Goal: Obtain resource: Obtain resource

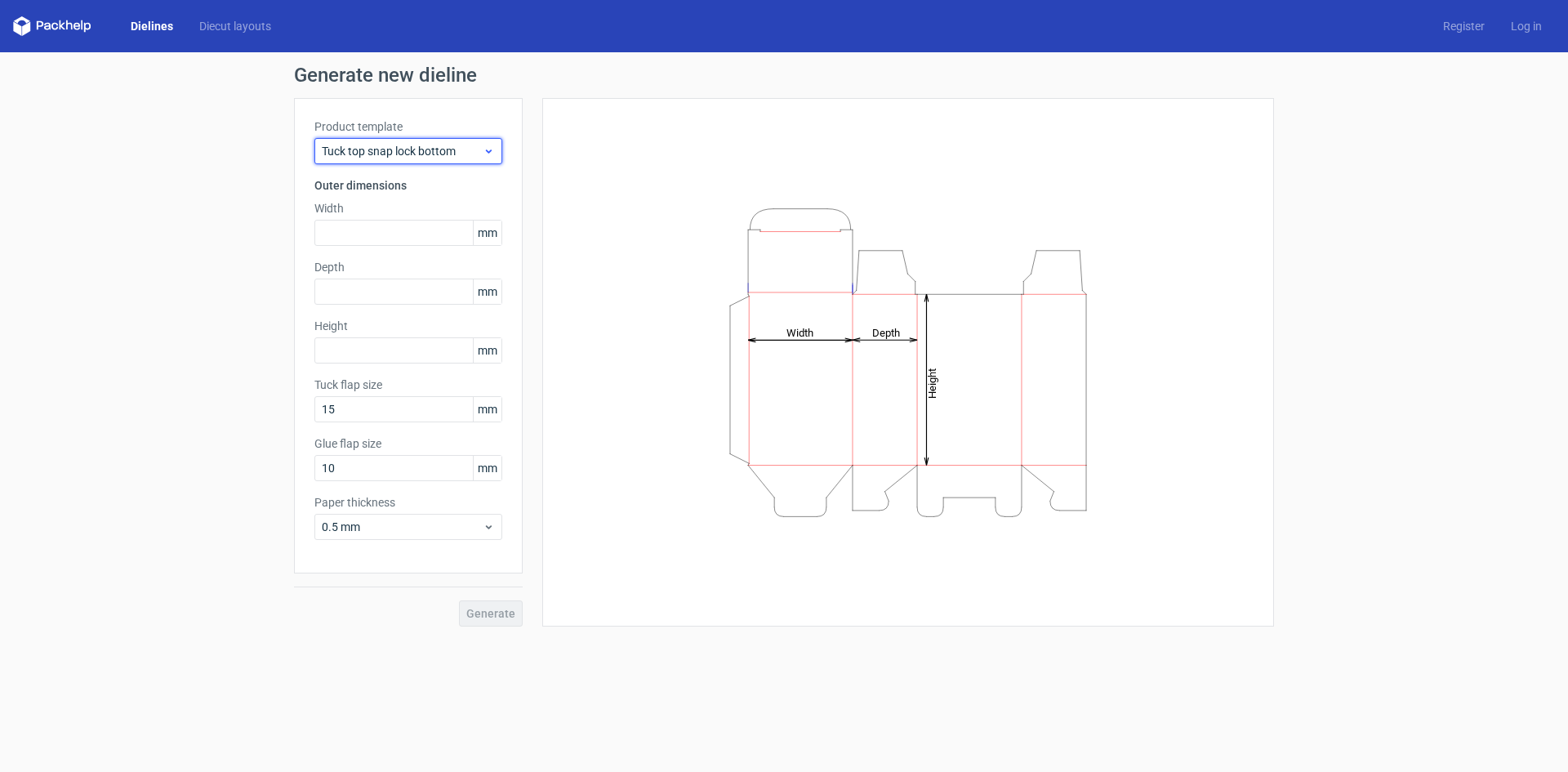
click at [491, 144] on icon at bounding box center [489, 151] width 13 height 13
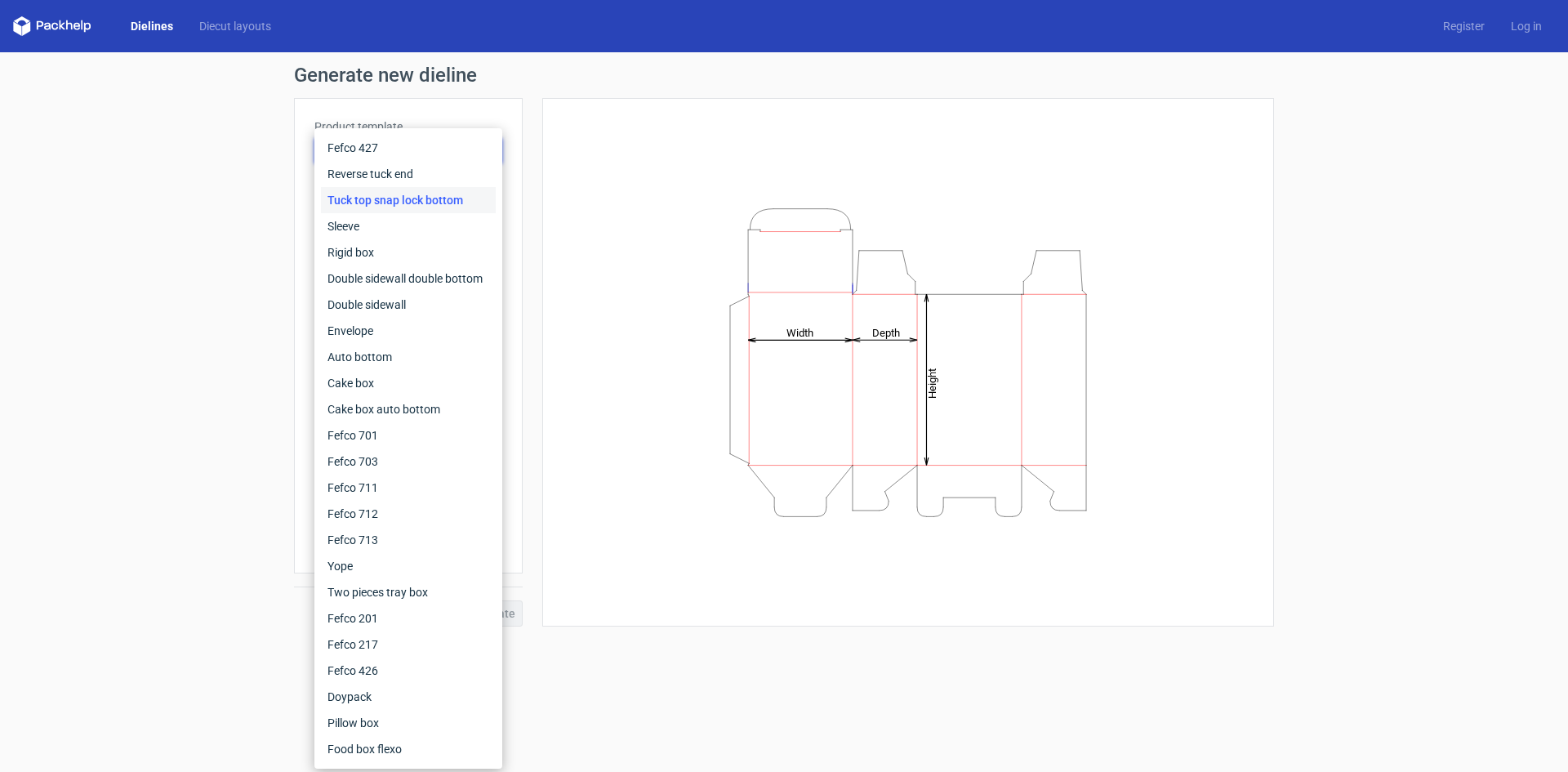
click at [445, 204] on div "Tuck top snap lock bottom" at bounding box center [408, 199] width 175 height 26
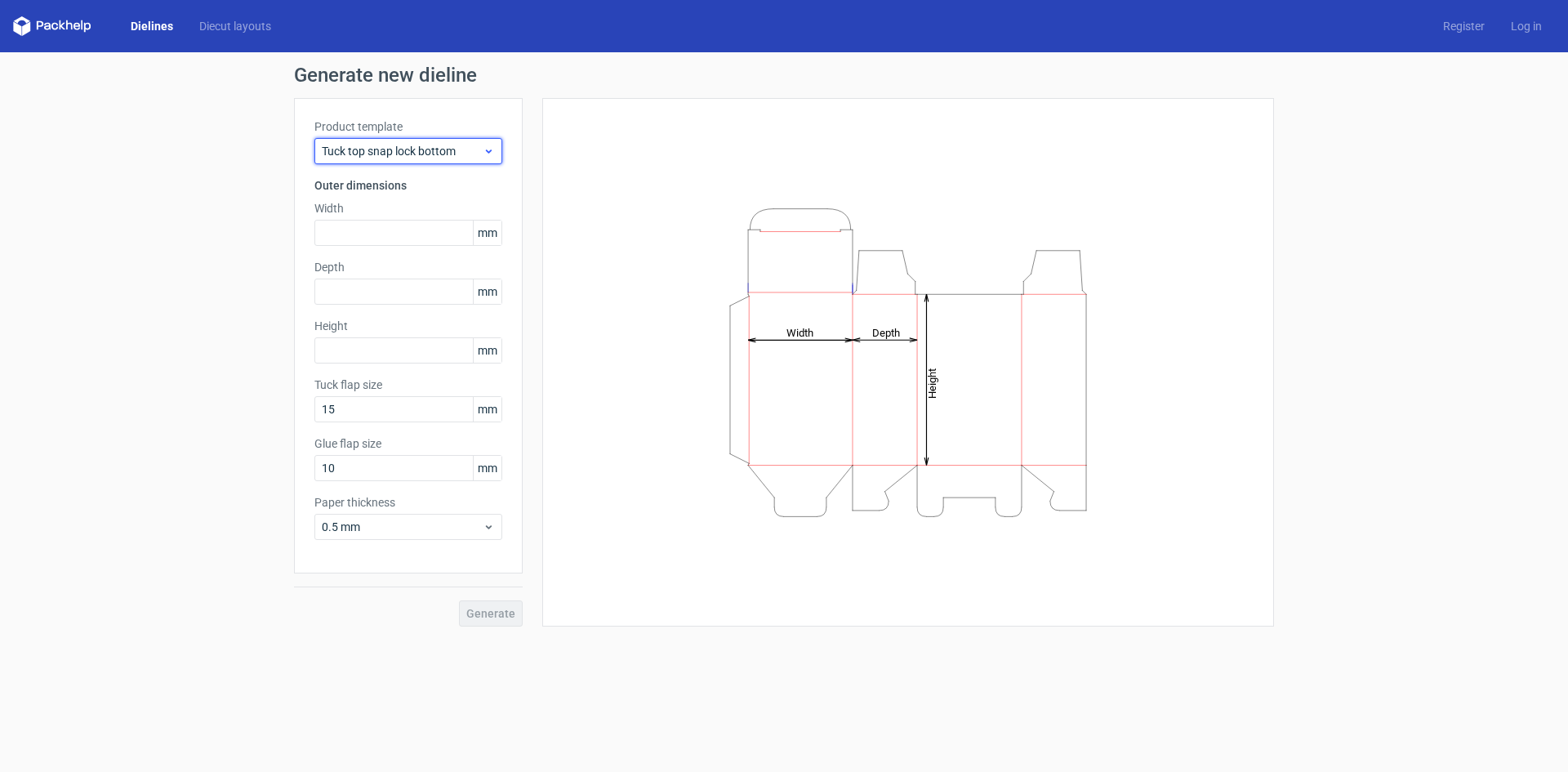
click at [456, 143] on span "Tuck top snap lock bottom" at bounding box center [402, 151] width 160 height 16
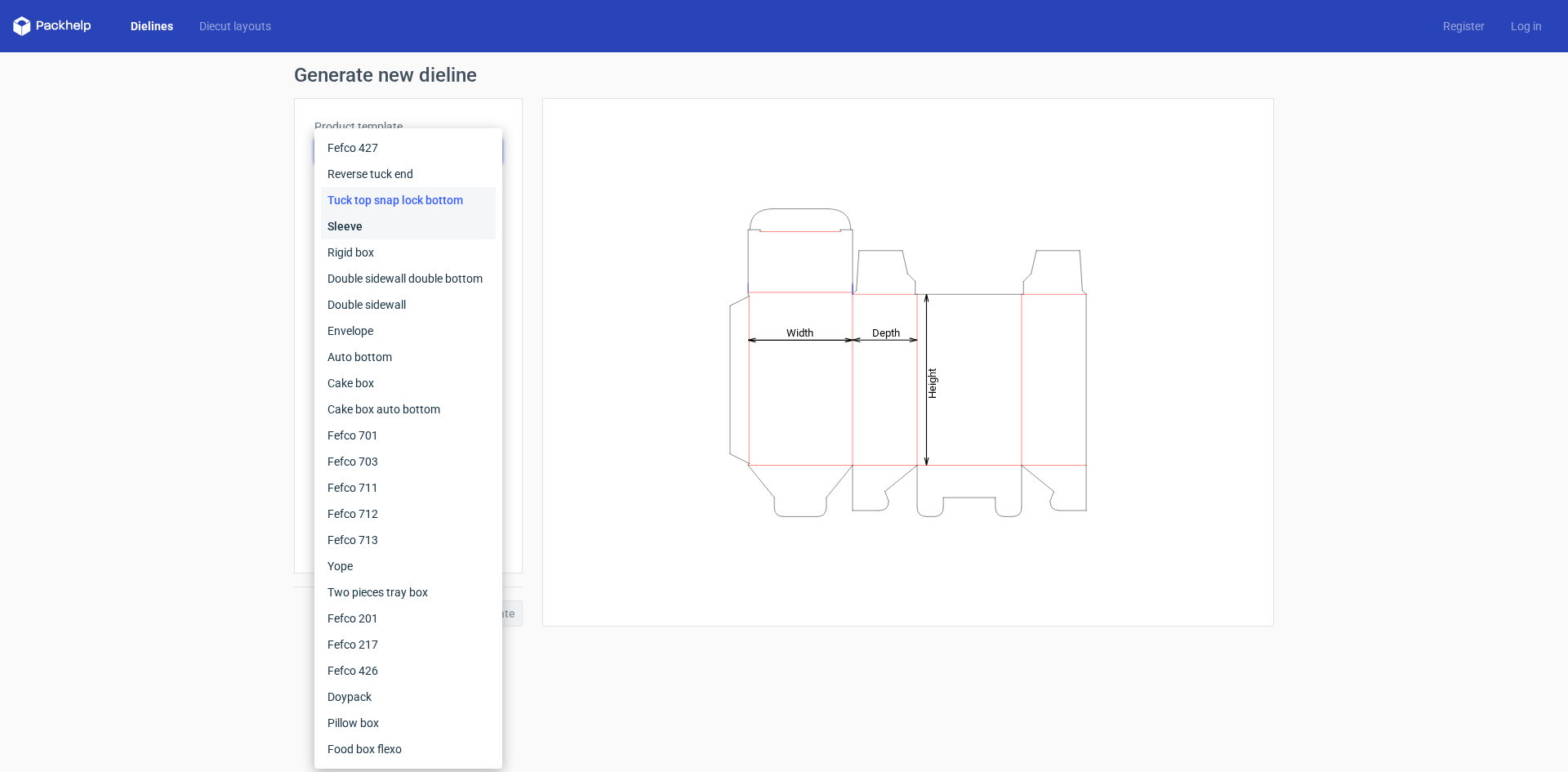
click at [400, 228] on div "Sleeve" at bounding box center [408, 225] width 175 height 26
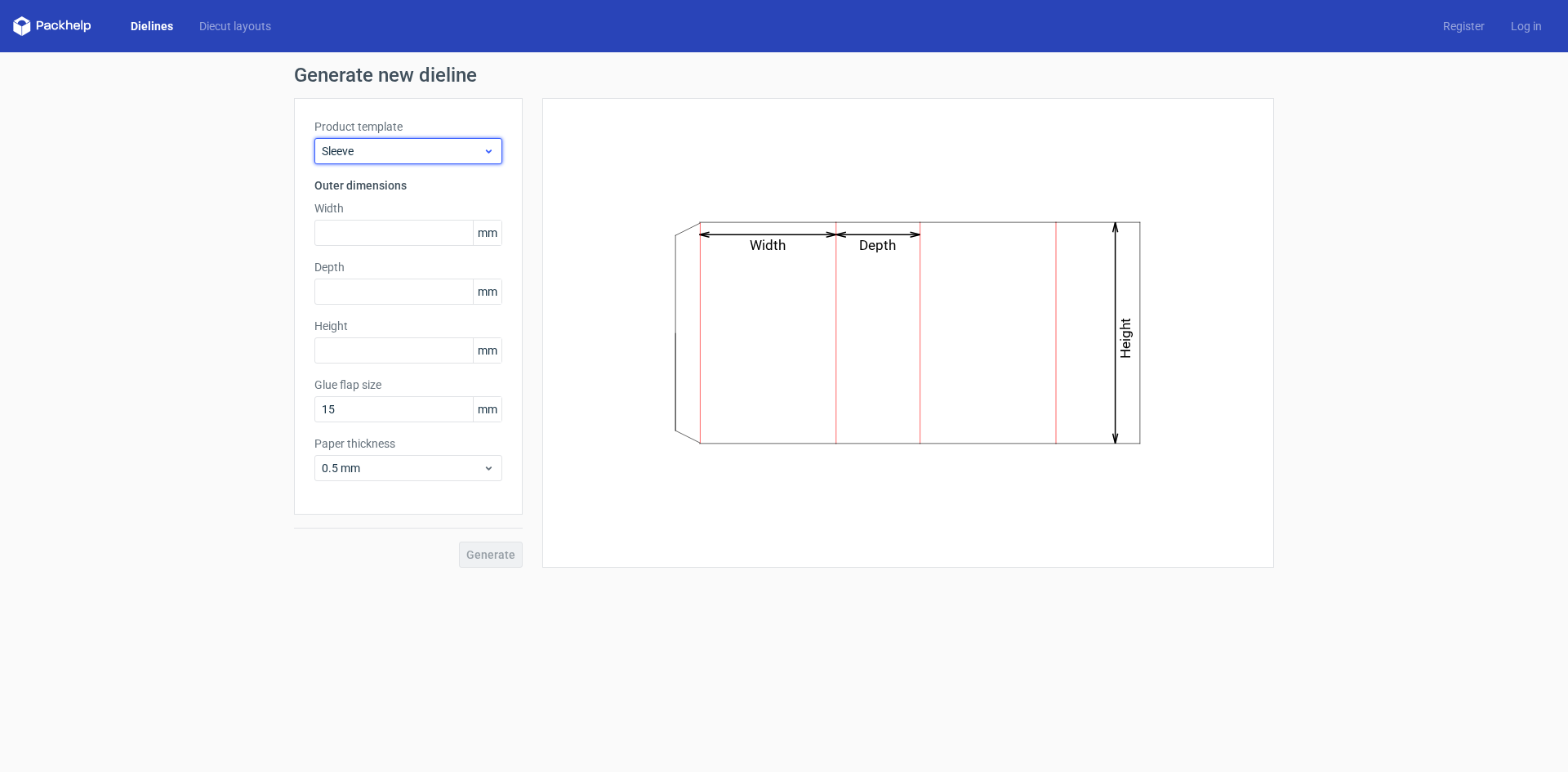
click at [468, 147] on span "Sleeve" at bounding box center [402, 151] width 160 height 16
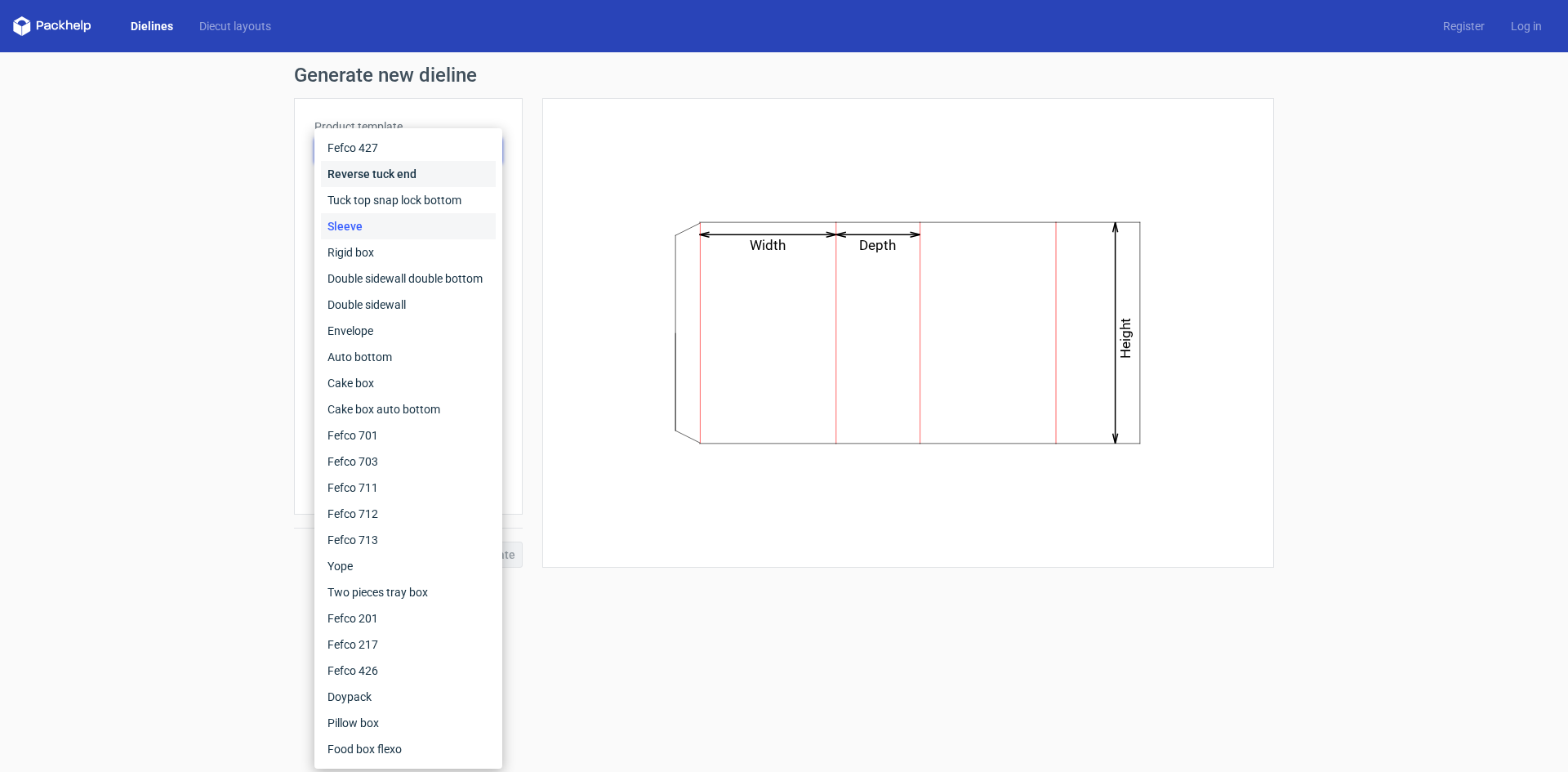
click at [434, 174] on div "Reverse tuck end" at bounding box center [408, 173] width 175 height 26
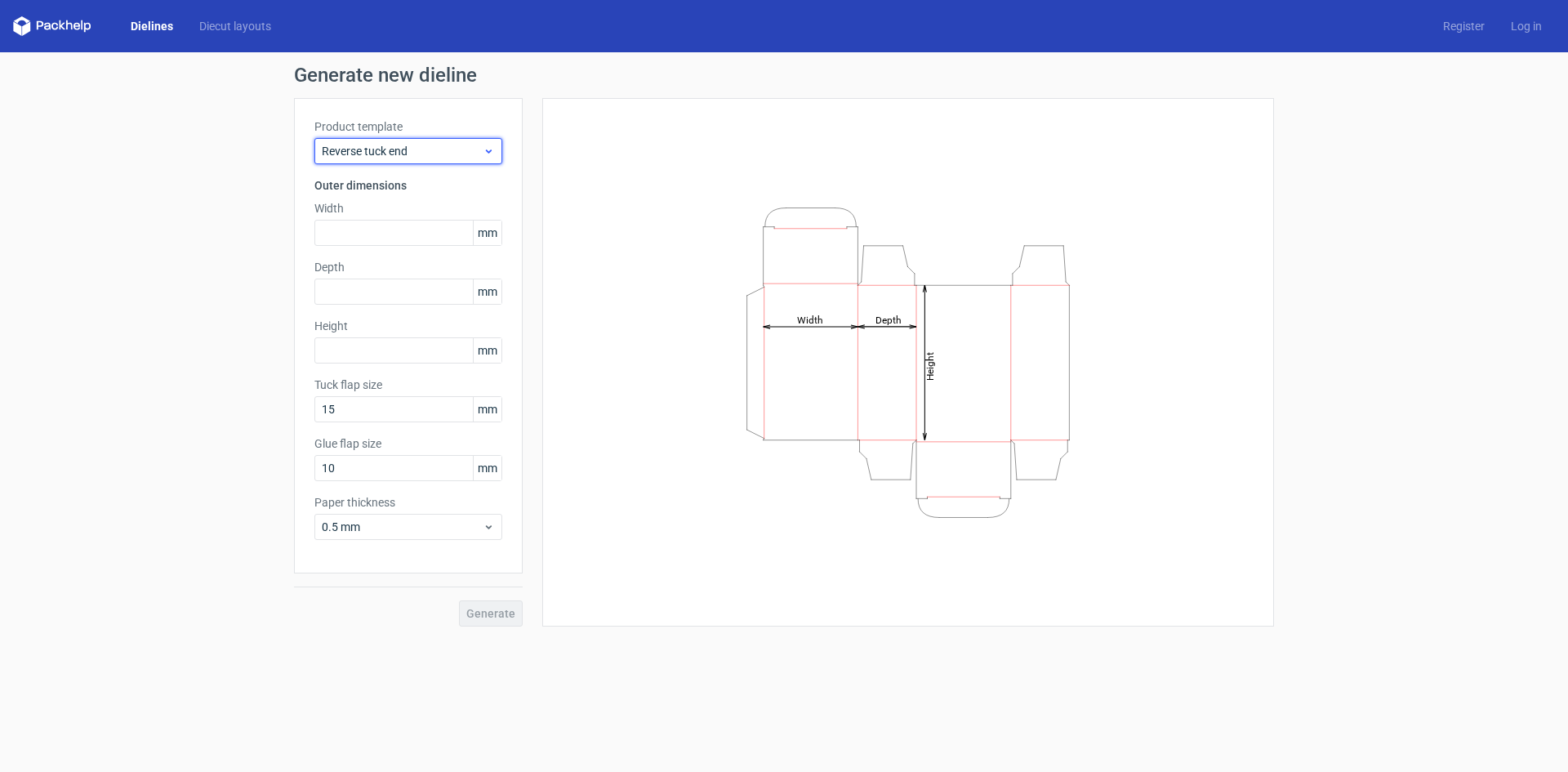
click at [469, 158] on span "Reverse tuck end" at bounding box center [402, 151] width 160 height 16
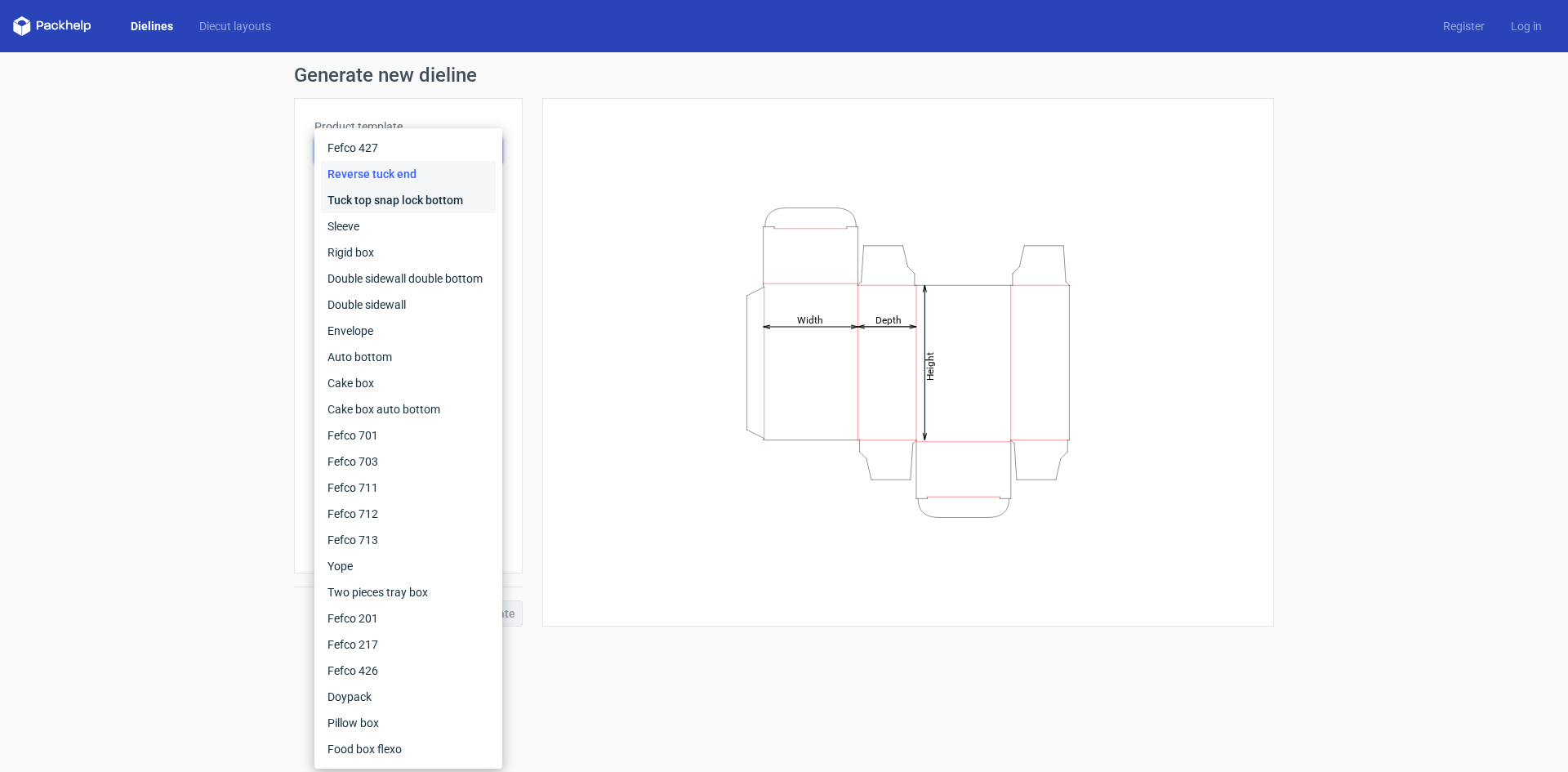
click at [428, 198] on div "Tuck top snap lock bottom" at bounding box center [408, 199] width 175 height 26
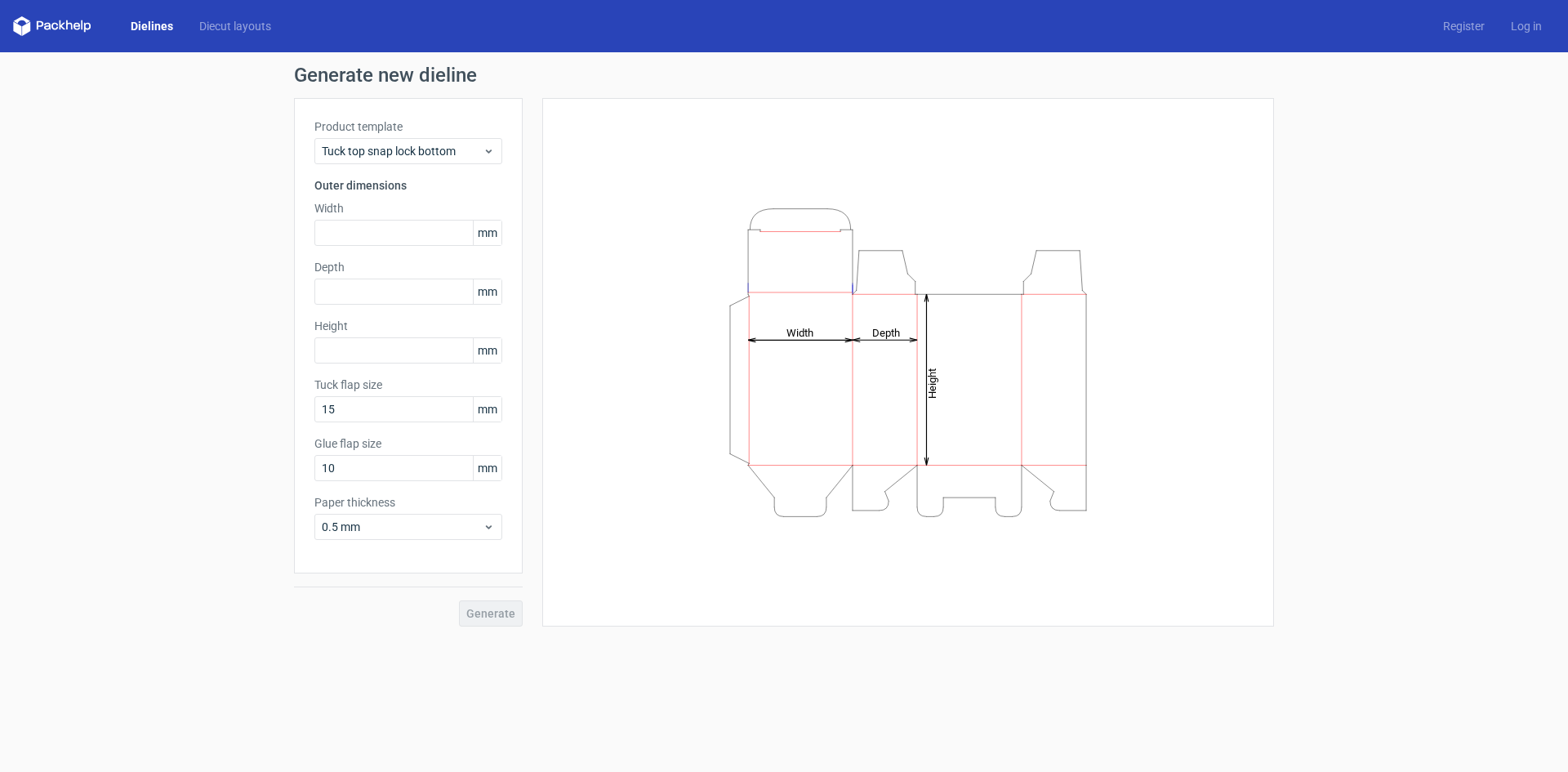
click at [480, 165] on div "Product template Tuck top snap lock bottom Outer dimensions Width mm Depth mm H…" at bounding box center [408, 335] width 229 height 475
click at [481, 155] on span "Tuck top snap lock bottom" at bounding box center [402, 151] width 160 height 16
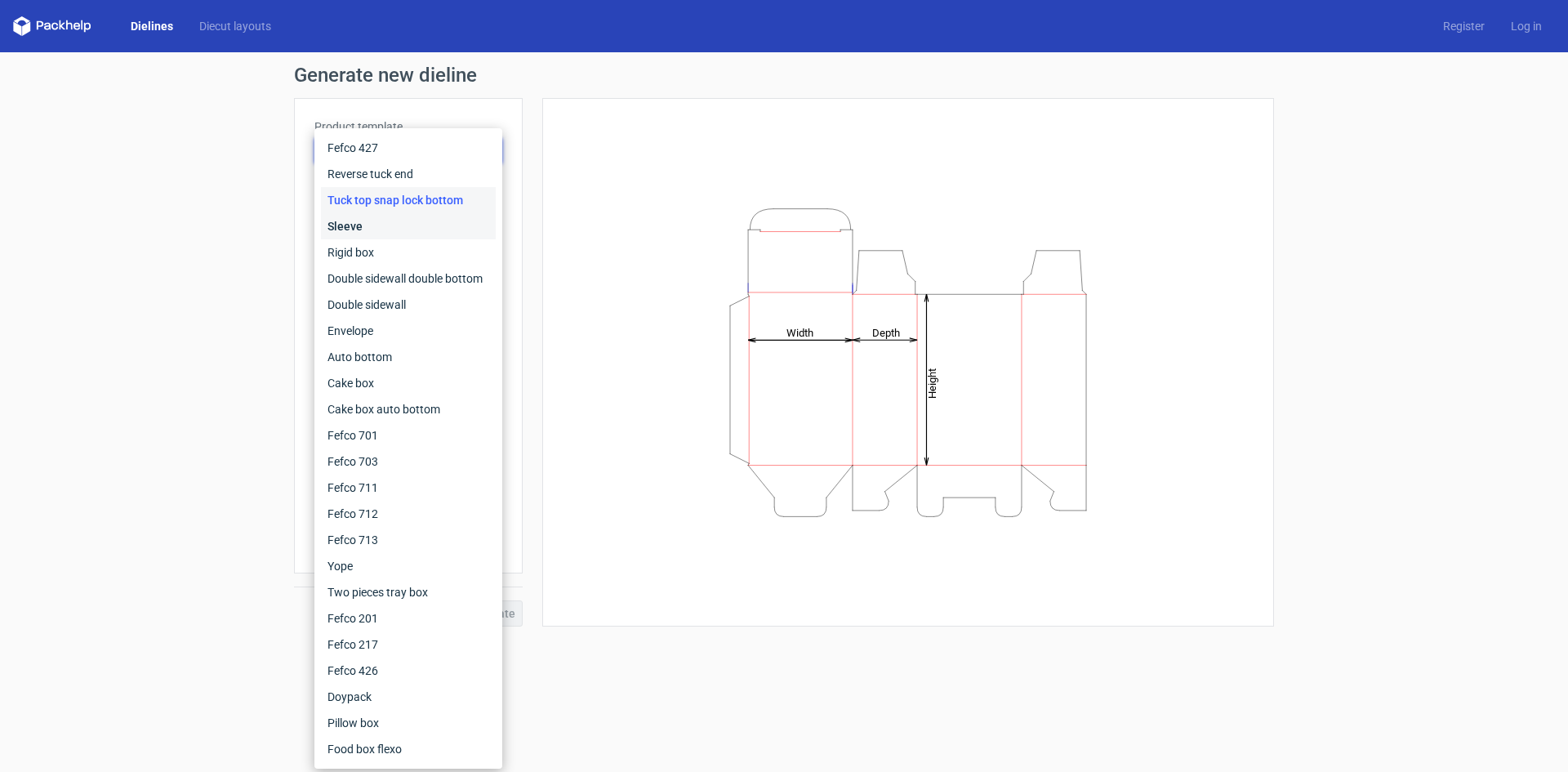
click at [422, 218] on div "Sleeve" at bounding box center [408, 225] width 175 height 26
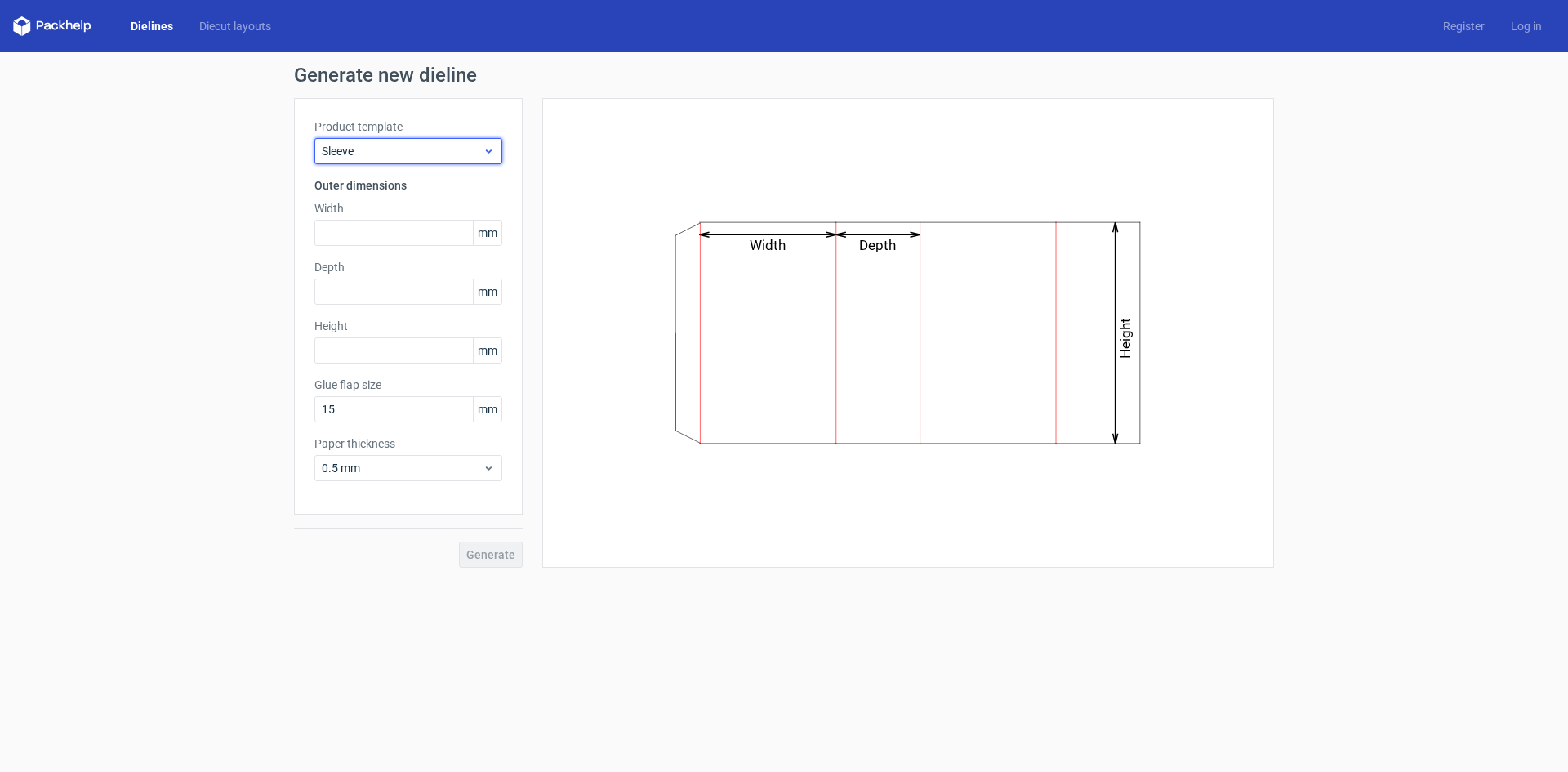
click at [488, 154] on icon at bounding box center [489, 151] width 13 height 13
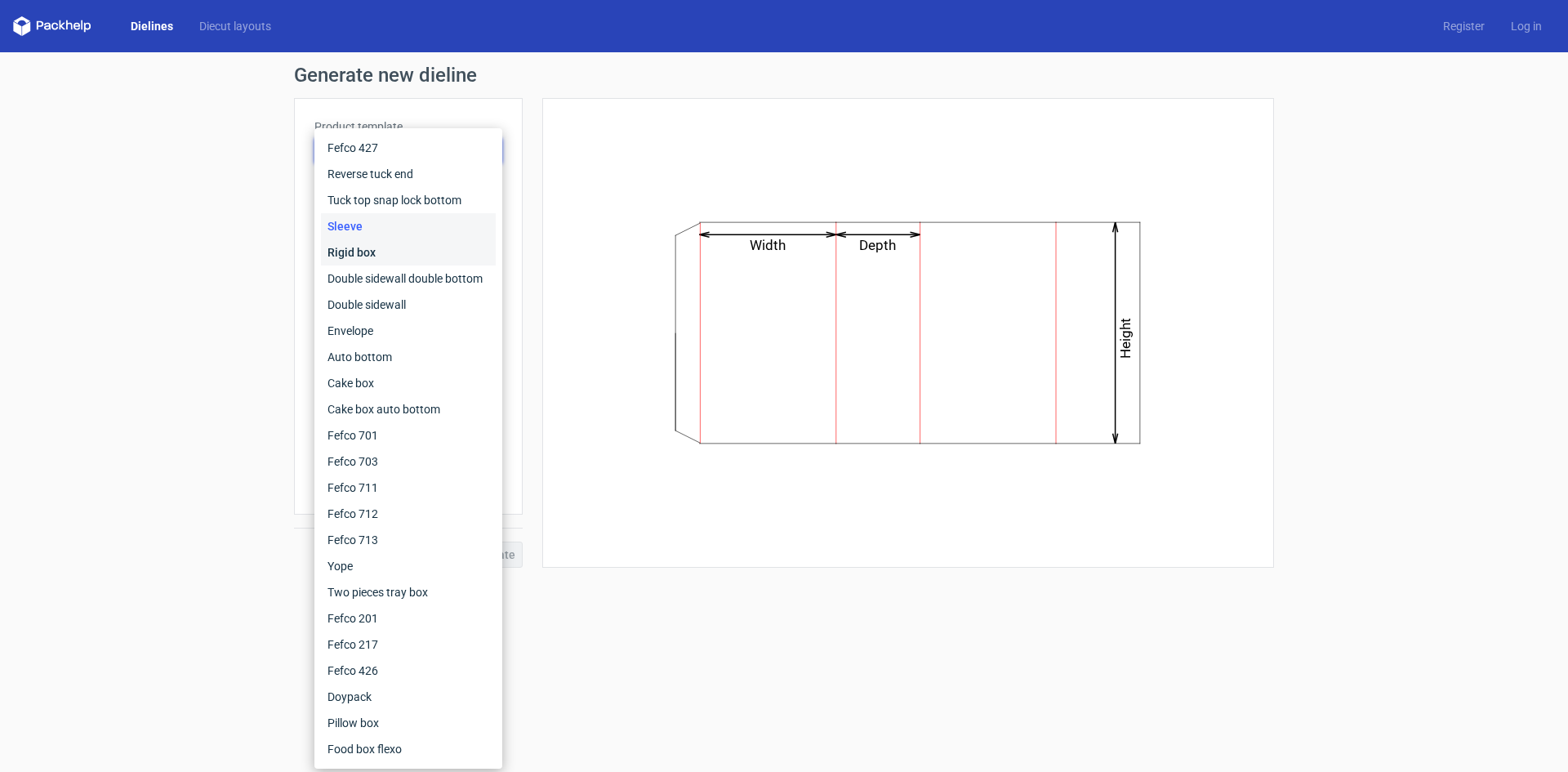
click at [430, 244] on div "Rigid box" at bounding box center [408, 252] width 175 height 26
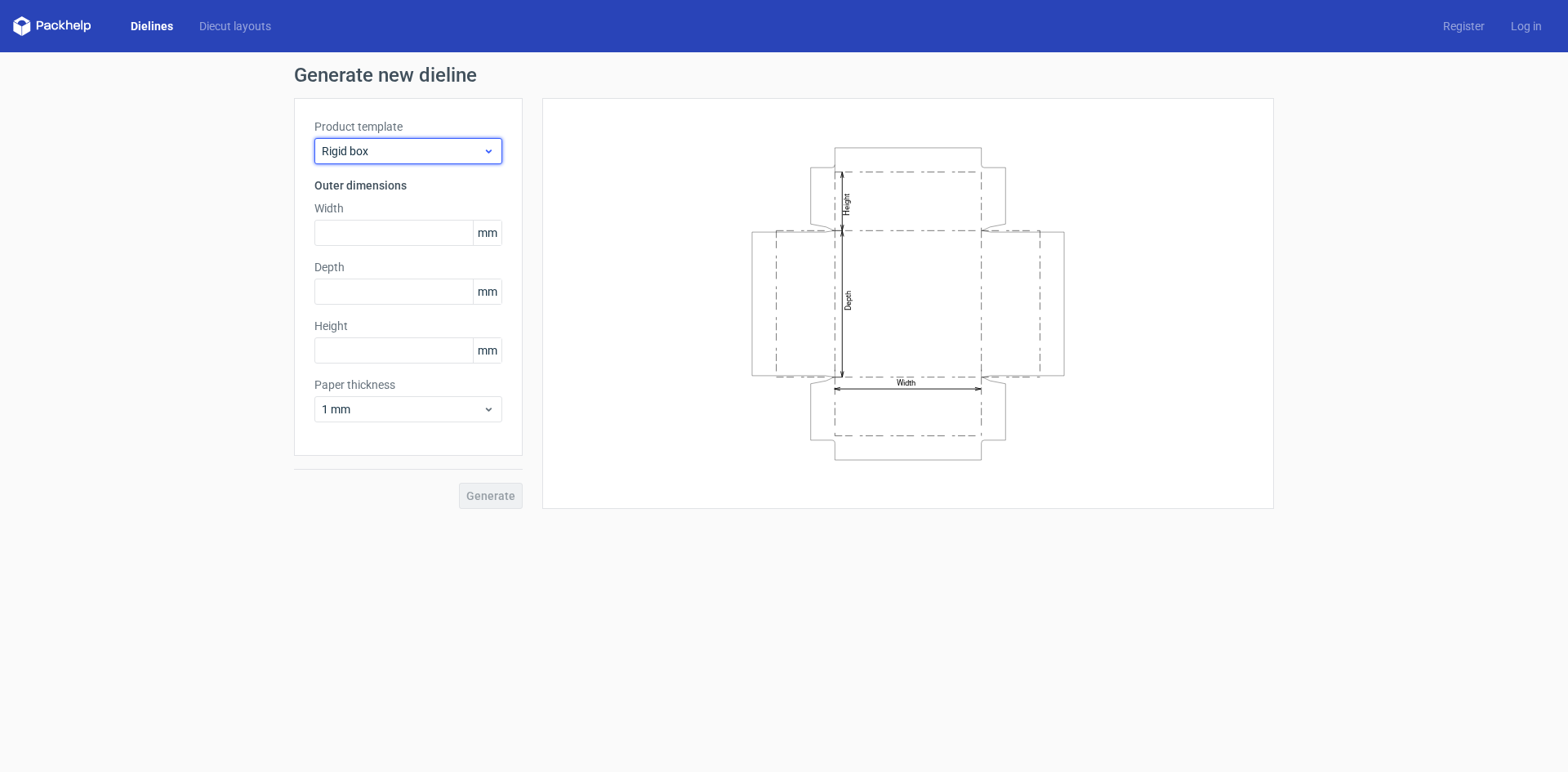
click at [480, 163] on div "Rigid box" at bounding box center [408, 151] width 188 height 26
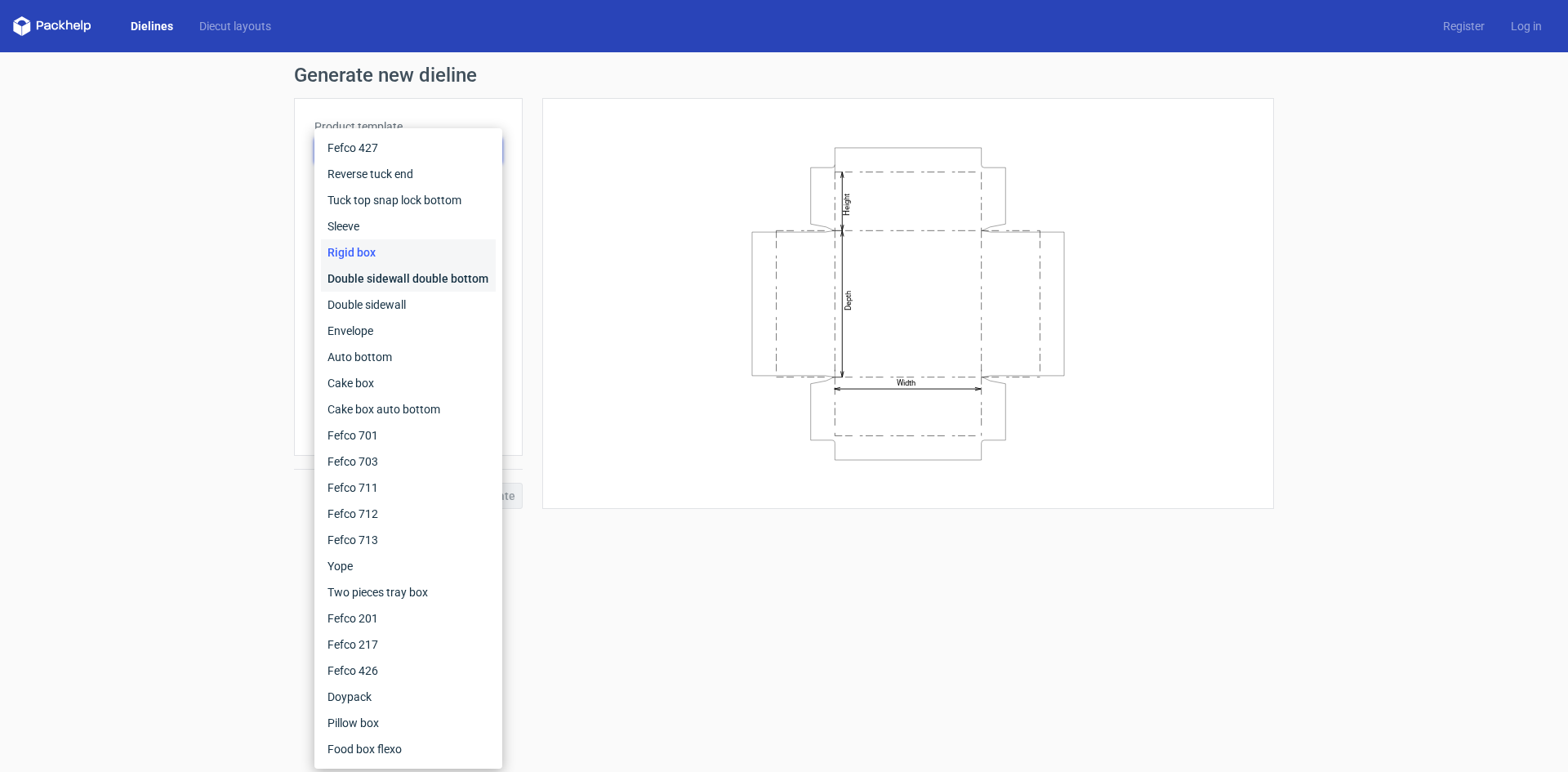
click at [410, 280] on div "Double sidewall double bottom" at bounding box center [408, 278] width 175 height 26
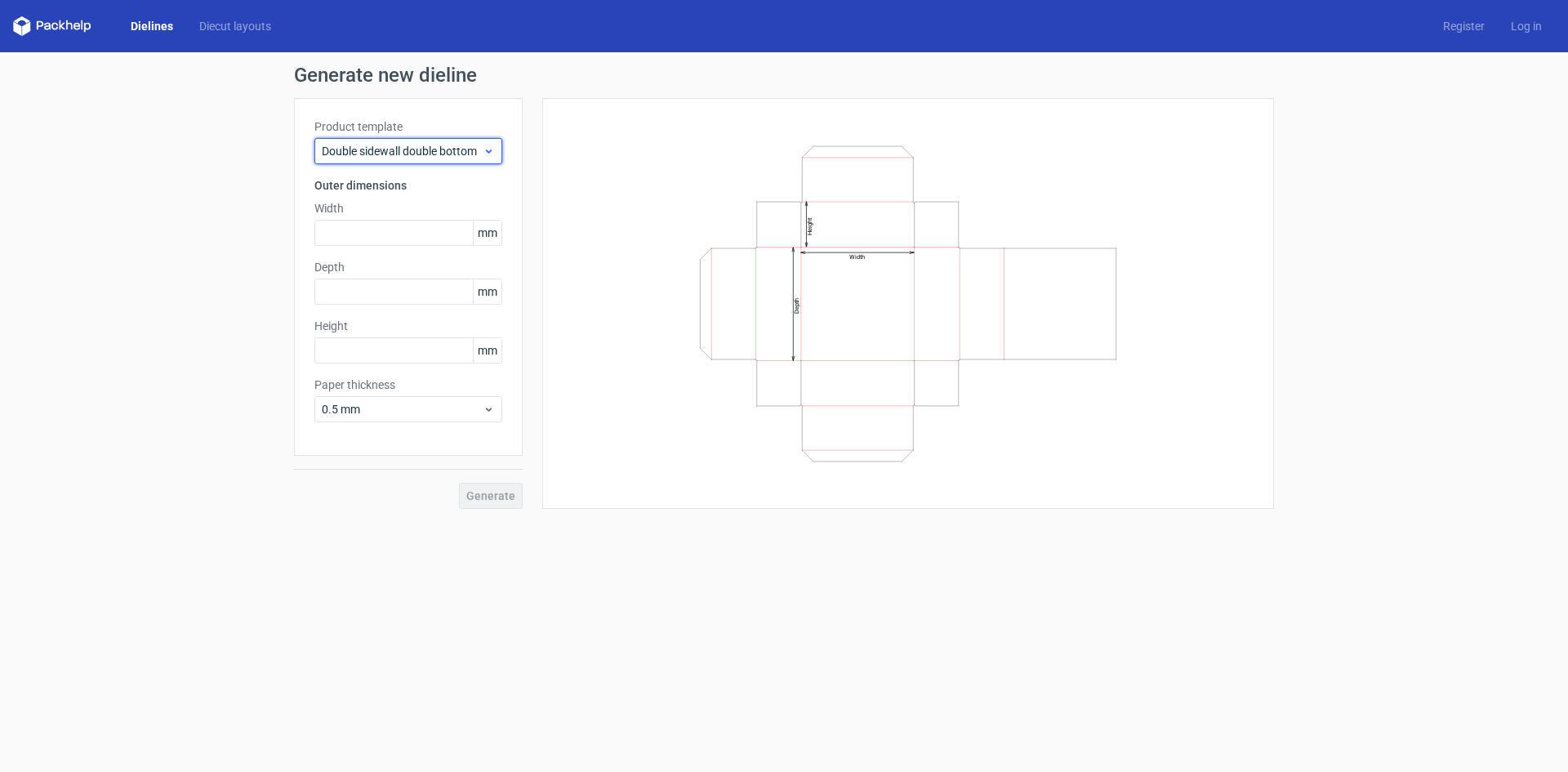
click at [485, 150] on icon at bounding box center [489, 151] width 13 height 13
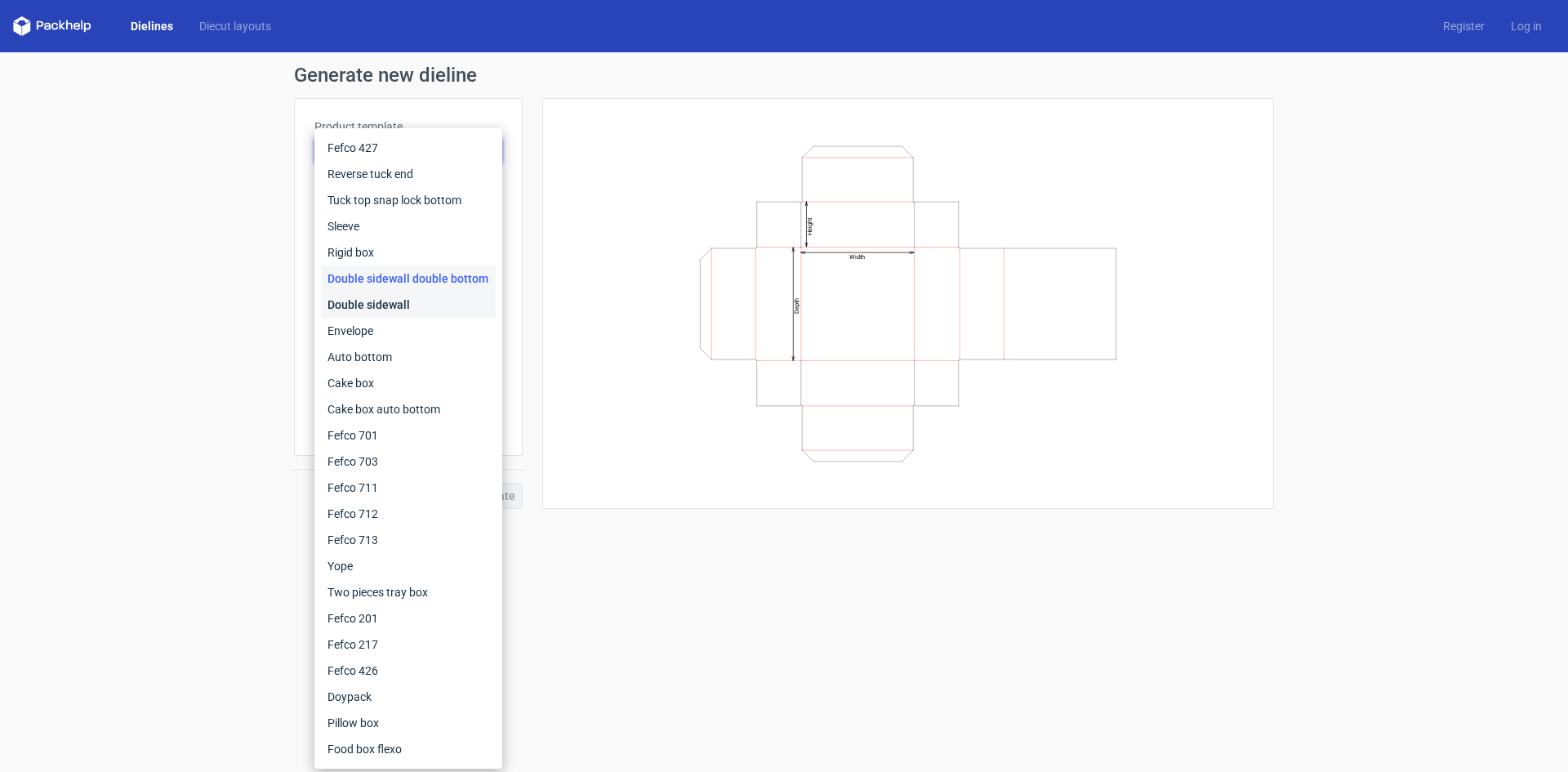
click at [406, 310] on div "Double sidewall" at bounding box center [408, 304] width 175 height 26
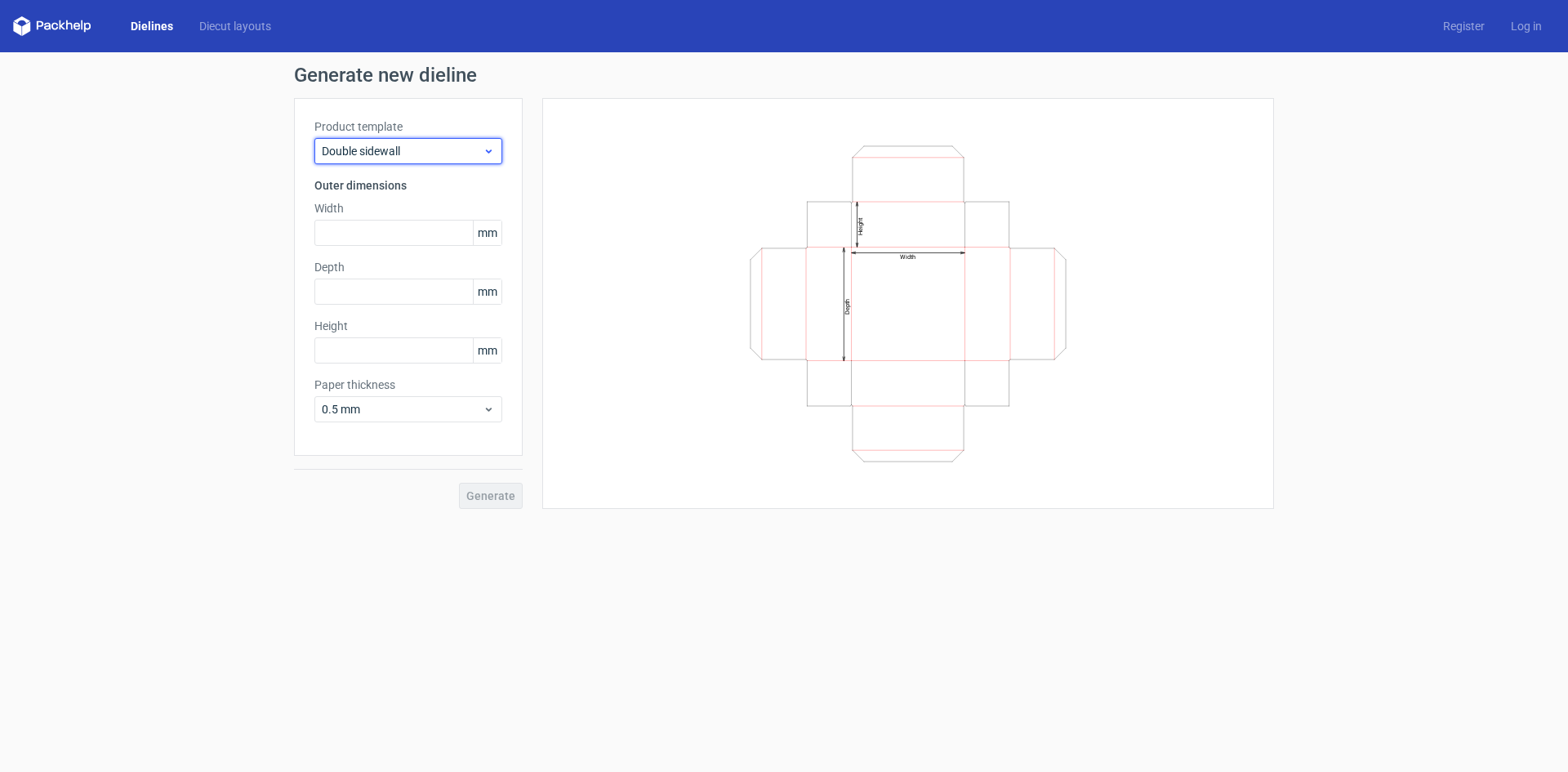
click at [457, 152] on span "Double sidewall" at bounding box center [402, 151] width 160 height 16
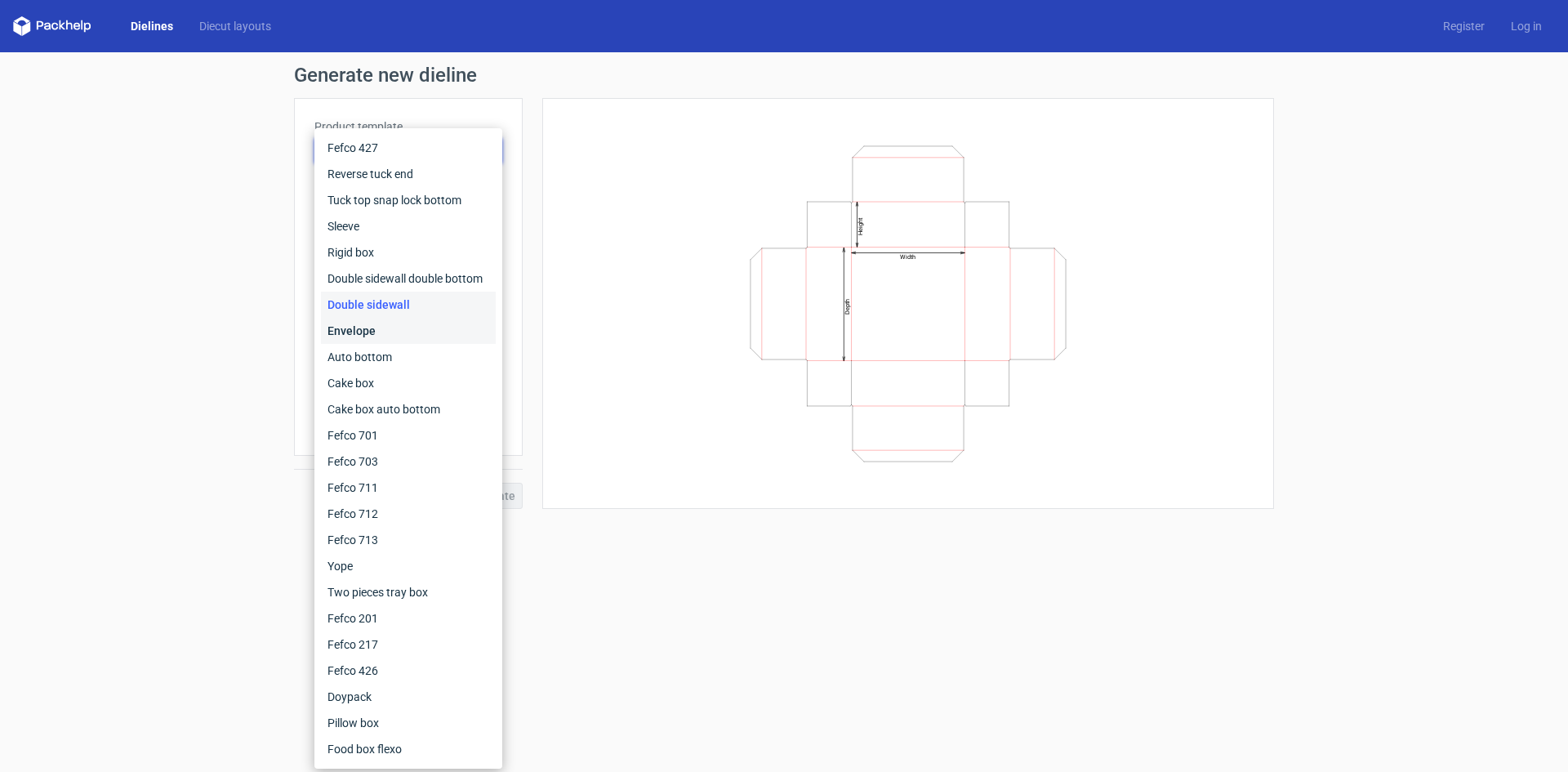
click at [410, 332] on div "Envelope" at bounding box center [408, 330] width 175 height 26
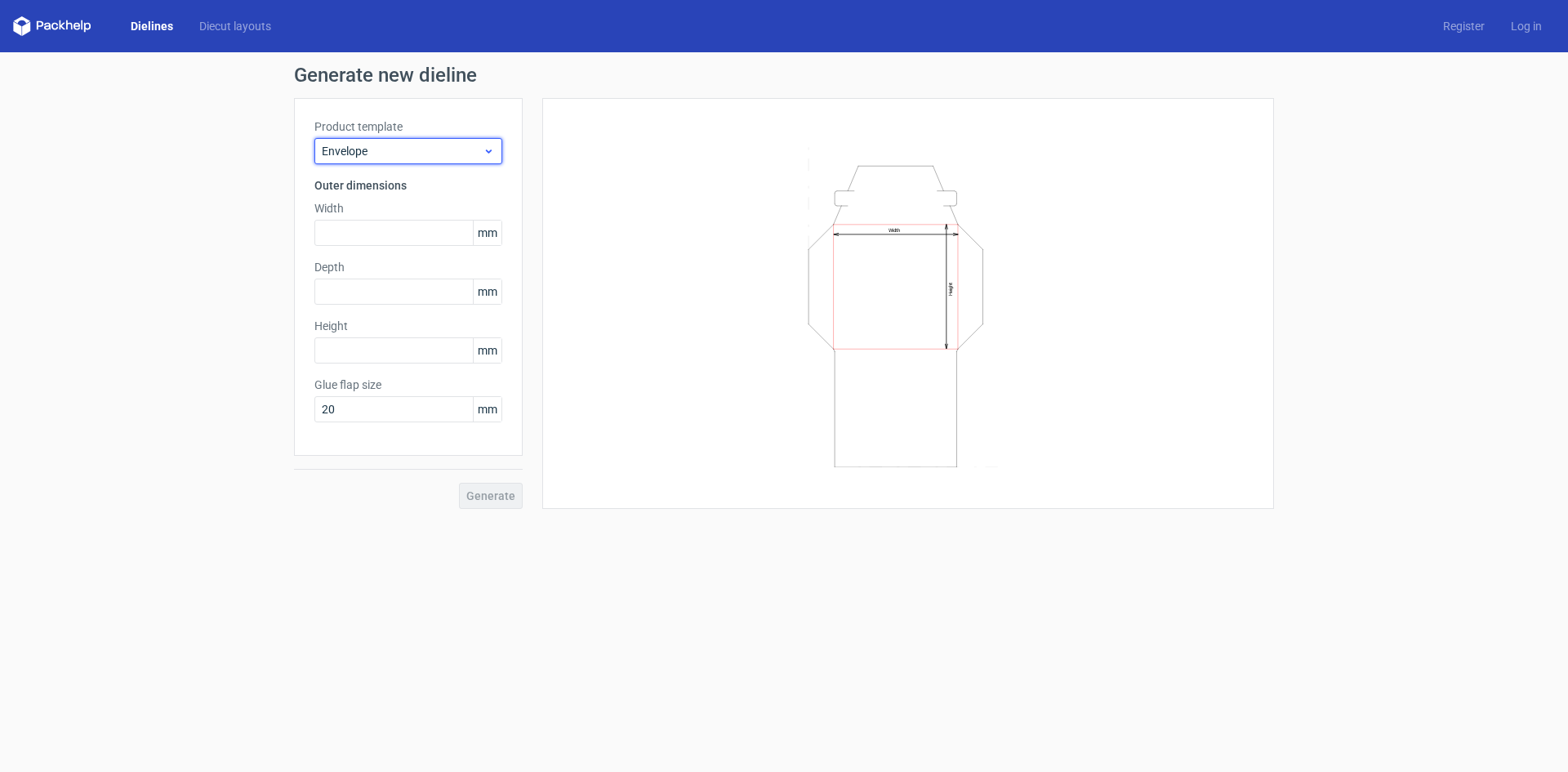
click at [463, 153] on span "Envelope" at bounding box center [402, 151] width 160 height 16
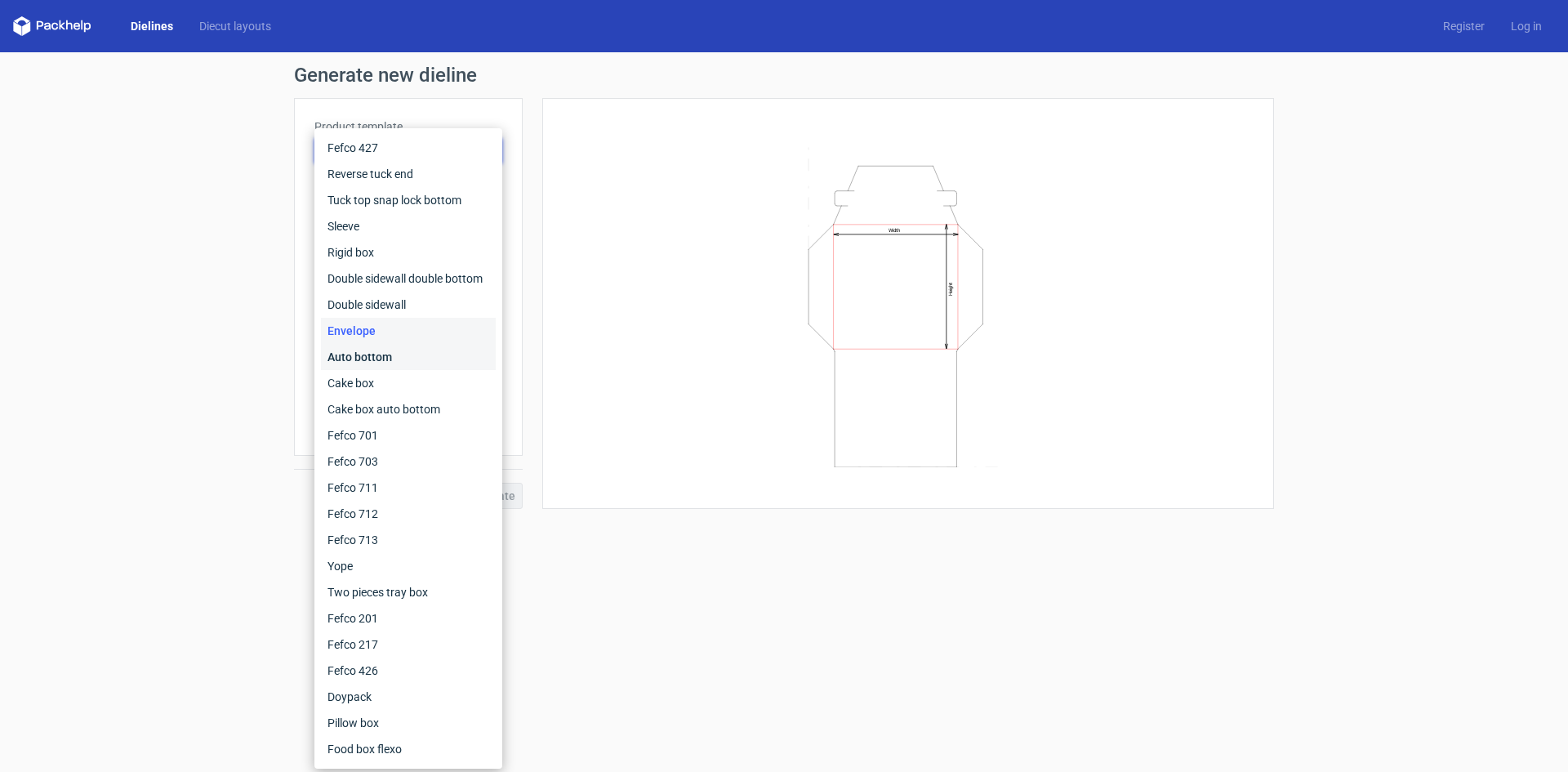
click at [416, 363] on div "Auto bottom" at bounding box center [408, 356] width 175 height 26
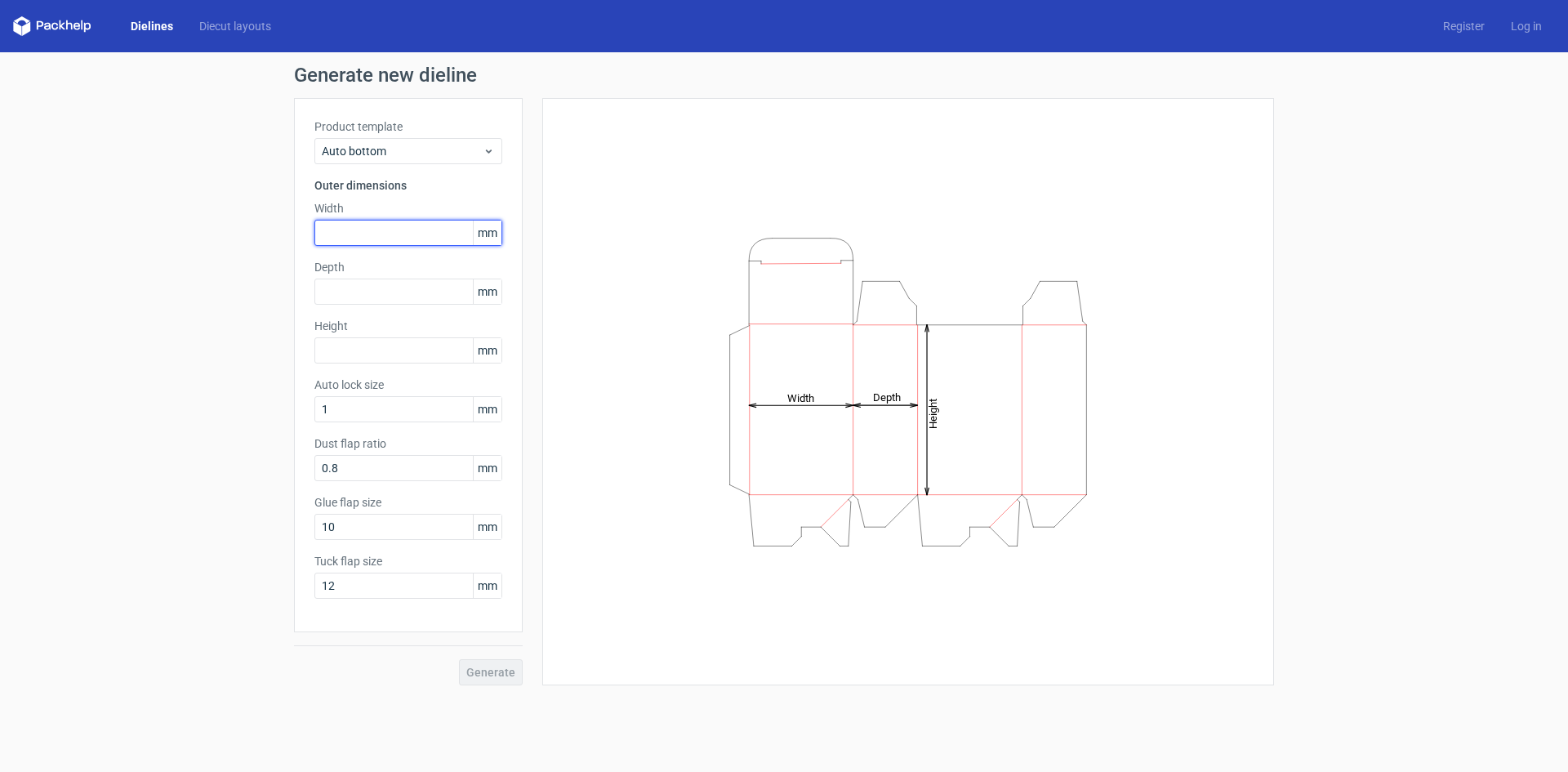
click at [411, 231] on input "text" at bounding box center [408, 233] width 188 height 26
type input "110"
type input "36"
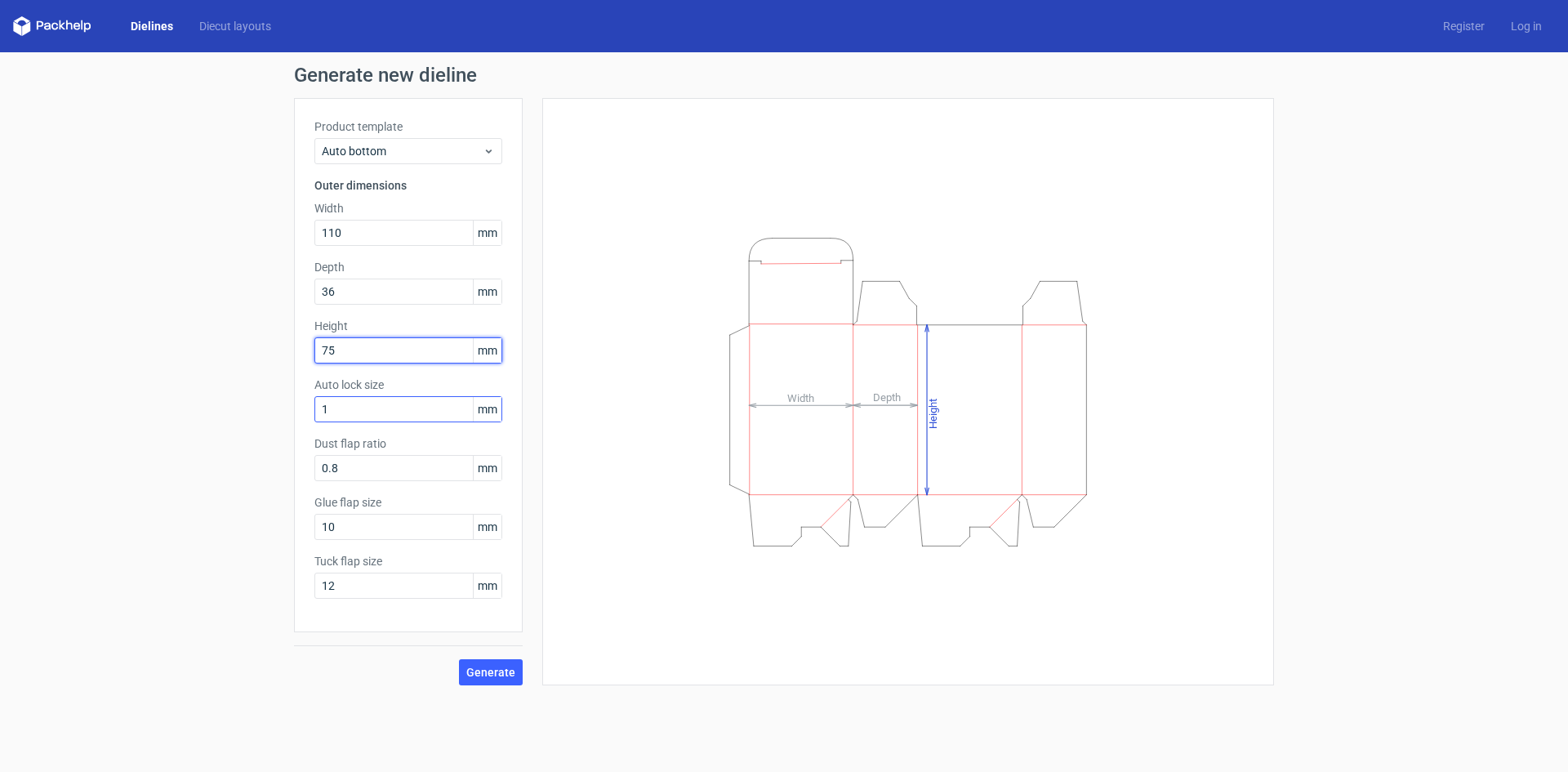
type input "75"
click at [408, 415] on input "1" at bounding box center [408, 409] width 188 height 26
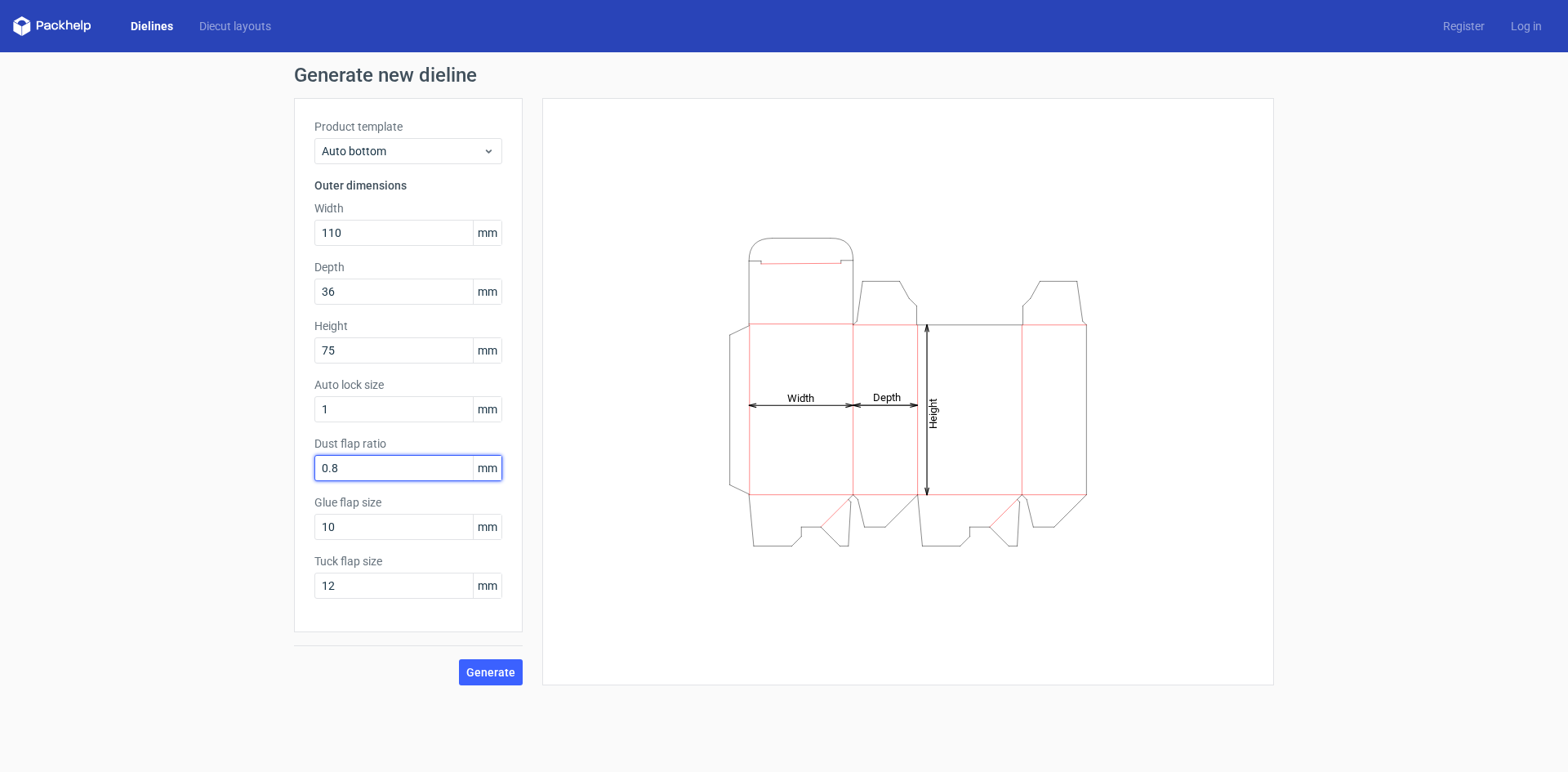
click at [384, 462] on input "0.8" at bounding box center [408, 467] width 188 height 26
drag, startPoint x: 370, startPoint y: 470, endPoint x: 287, endPoint y: 470, distance: 83.0
click at [287, 470] on div "Generate new dieline Product template Auto bottom Outer dimensions Width 110 mm…" at bounding box center [784, 375] width 1568 height 646
click at [304, 488] on div "Product template Auto bottom Outer dimensions Width 110 mm Depth 36 mm Height 7…" at bounding box center [408, 365] width 229 height 534
click at [495, 674] on span "Generate" at bounding box center [491, 672] width 49 height 12
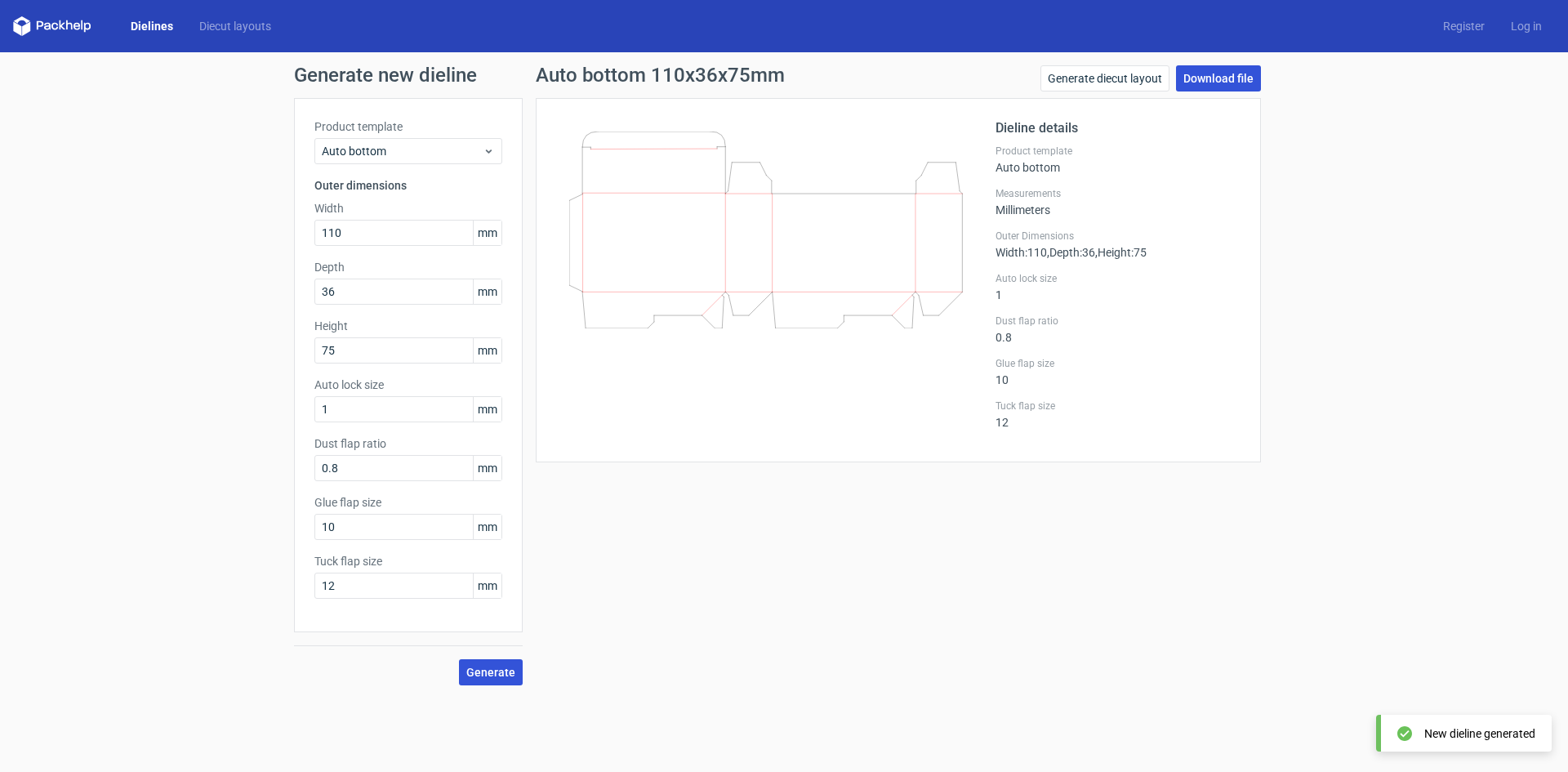
click at [1228, 77] on link "Download file" at bounding box center [1218, 78] width 85 height 26
drag, startPoint x: 380, startPoint y: 228, endPoint x: 308, endPoint y: 228, distance: 72.0
click at [308, 228] on div "Product template Auto bottom Outer dimensions Width 110 mm Depth 36 mm Height 7…" at bounding box center [408, 365] width 229 height 534
type input "75"
click at [292, 356] on div "Generate new dieline Product template Auto bottom Outer dimensions Width 75 mm …" at bounding box center [784, 375] width 1568 height 646
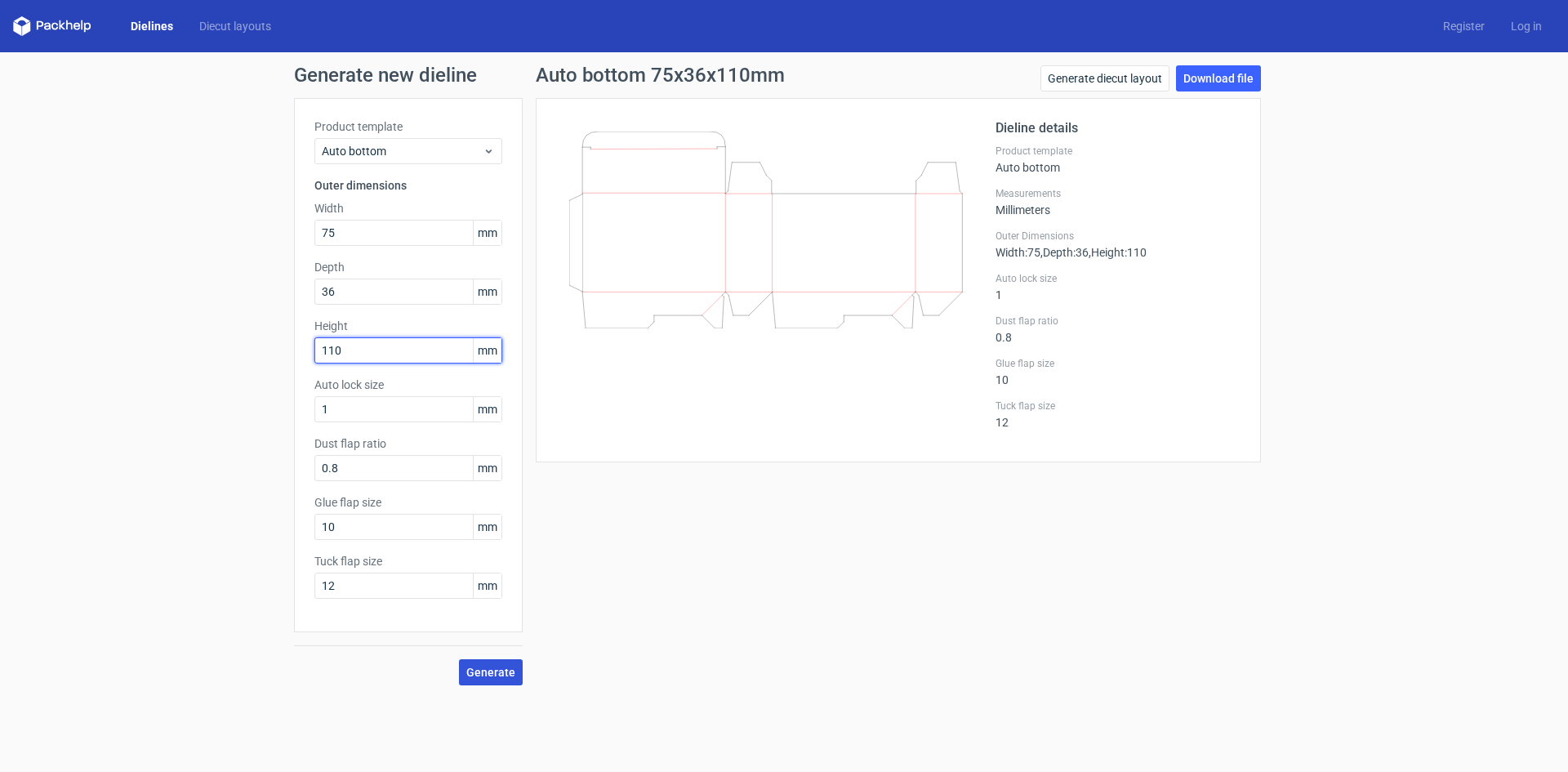
type input "110"
click at [506, 661] on button "Generate" at bounding box center [491, 672] width 64 height 26
click at [1218, 78] on link "Download file" at bounding box center [1218, 78] width 85 height 26
drag, startPoint x: 353, startPoint y: 231, endPoint x: 299, endPoint y: 229, distance: 54.0
click at [295, 233] on div "Product template Auto bottom Outer dimensions Width 75 mm Depth 36 mm Height 11…" at bounding box center [408, 365] width 229 height 534
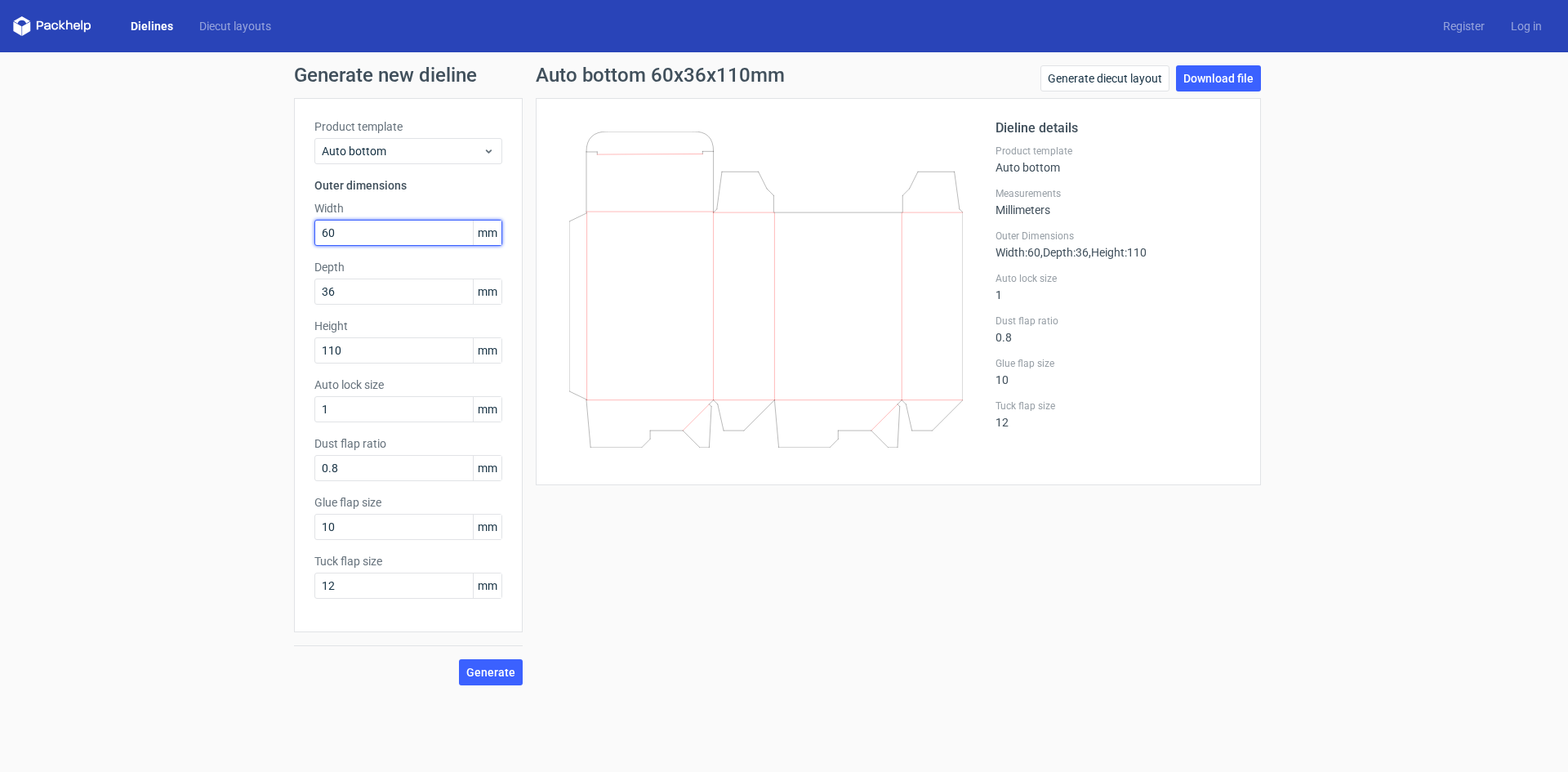
type input "60"
drag, startPoint x: 373, startPoint y: 345, endPoint x: 283, endPoint y: 345, distance: 90.0
click at [283, 345] on div "Generate new dieline Product template Auto bottom Outer dimensions Width 60 mm …" at bounding box center [784, 375] width 1568 height 646
type input "105"
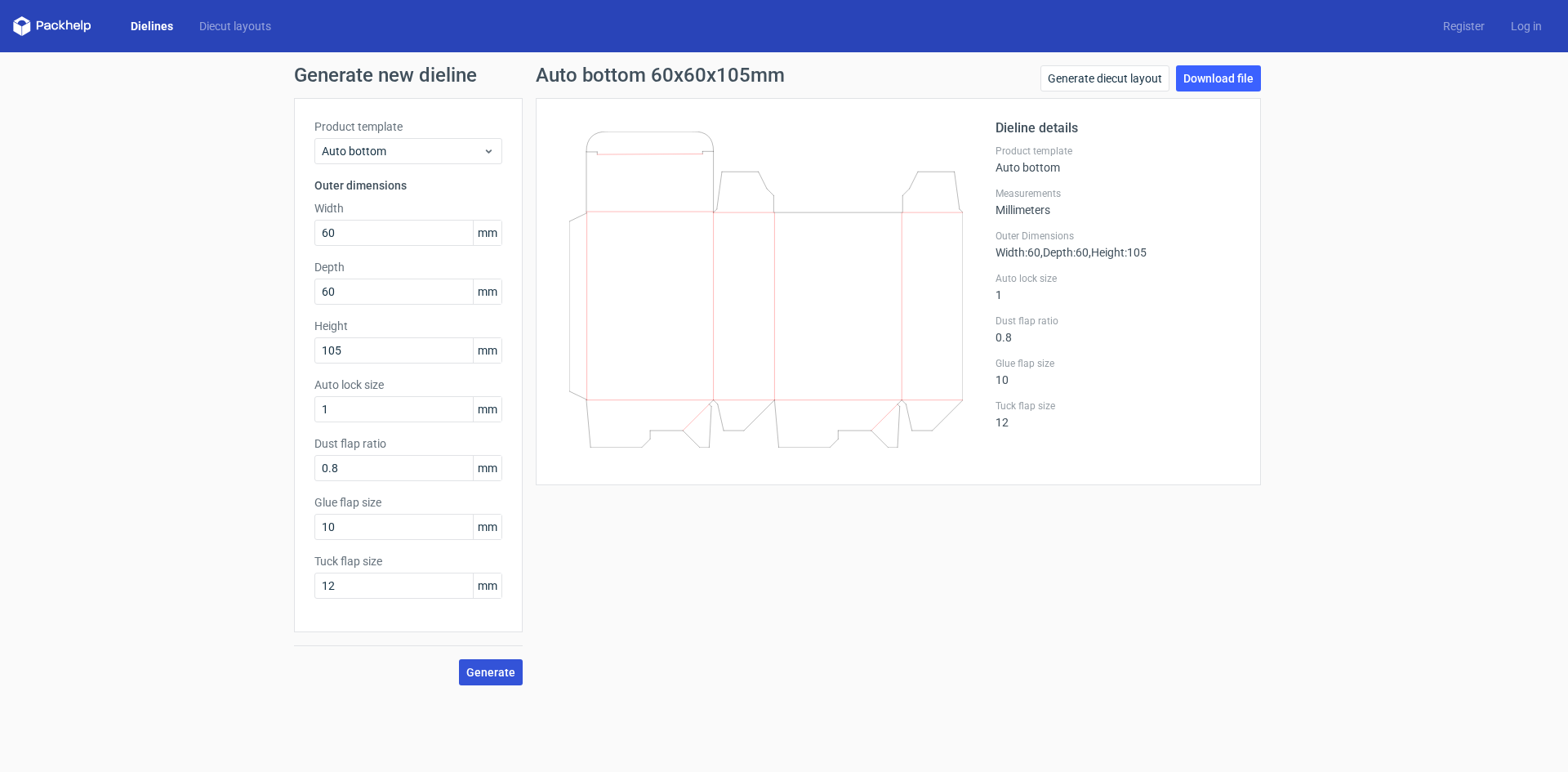
click at [497, 669] on span "Generate" at bounding box center [491, 672] width 49 height 12
click at [1201, 78] on link "Download file" at bounding box center [1218, 78] width 85 height 26
